Goal: Transaction & Acquisition: Obtain resource

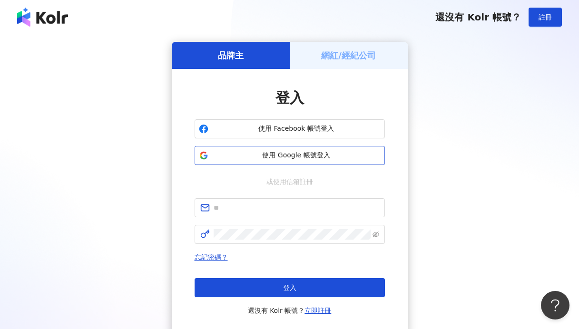
click at [232, 160] on button "使用 Google 帳號登入" at bounding box center [290, 155] width 190 height 19
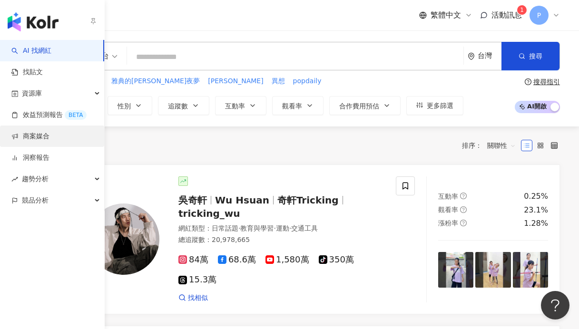
click at [29, 137] on link "商案媒合" at bounding box center [30, 137] width 38 height 10
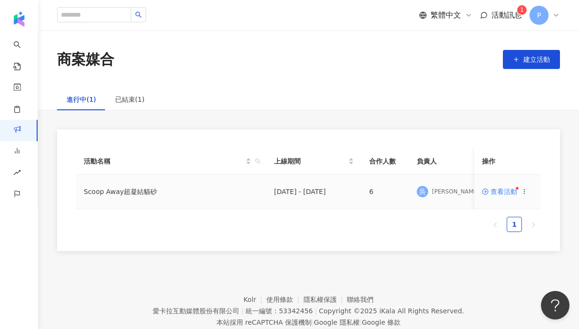
click at [123, 191] on td "Scoop Away超凝結貓砂" at bounding box center [171, 192] width 190 height 35
click at [500, 186] on td "查看活動" at bounding box center [508, 192] width 67 height 35
click at [500, 193] on span "查看活動" at bounding box center [499, 191] width 35 height 7
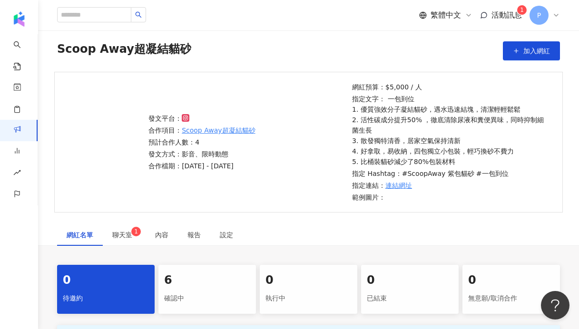
scroll to position [40, 0]
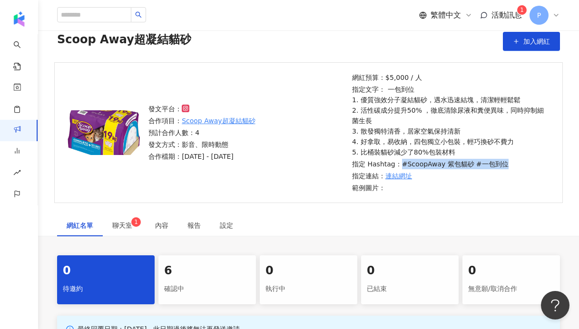
drag, startPoint x: 398, startPoint y: 165, endPoint x: 514, endPoint y: 162, distance: 115.2
click at [515, 163] on p "指定 Hashtag： #ScoopAway 紫包貓砂 #一包到位" at bounding box center [451, 164] width 198 height 10
copy div "#ScoopAway 紫包貓砂 #一包到位"
